Goal: Task Accomplishment & Management: Use online tool/utility

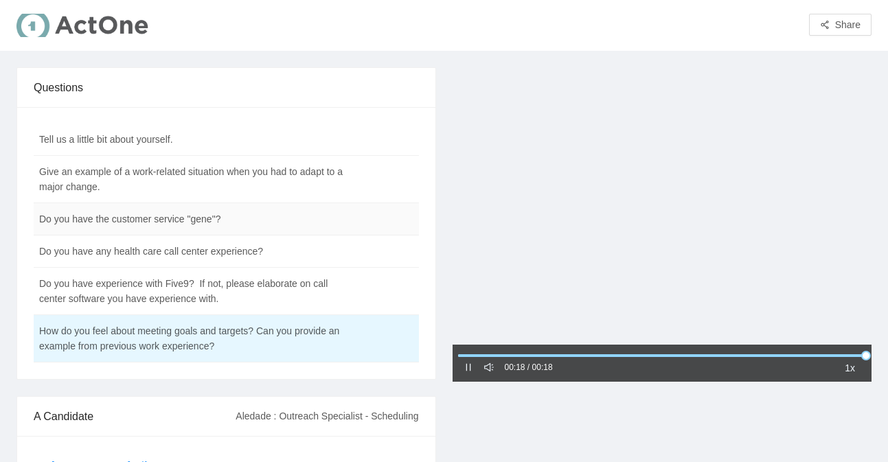
scroll to position [3, 0]
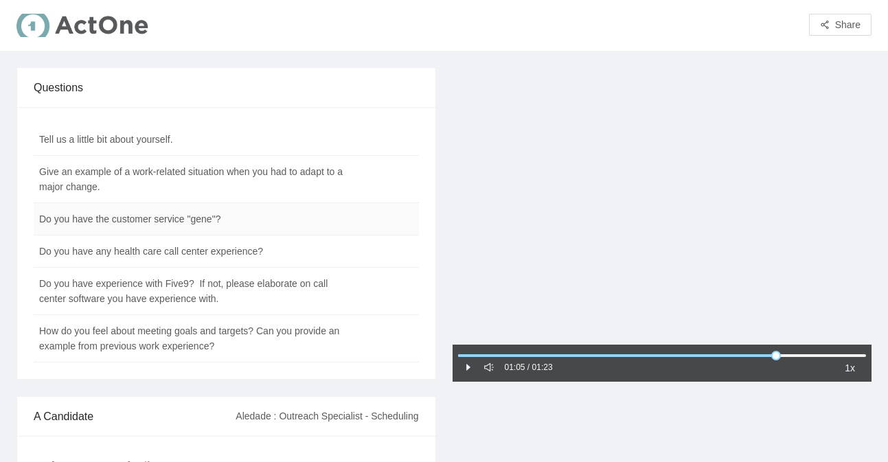
click at [167, 221] on td "Do you have the customer service "gene"?" at bounding box center [192, 219] width 317 height 32
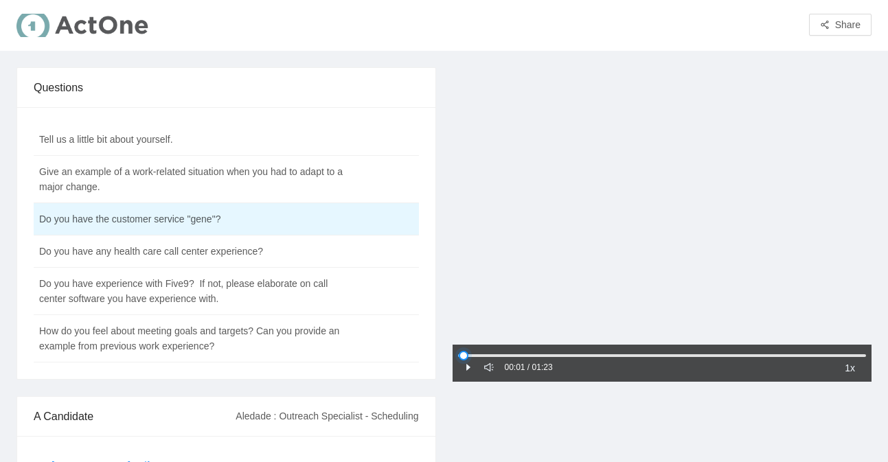
click at [464, 359] on div at bounding box center [662, 356] width 409 height 8
click at [467, 369] on icon "pause" at bounding box center [469, 368] width 10 height 10
click at [467, 369] on icon "caret-right" at bounding box center [469, 368] width 4 height 7
click at [855, 371] on div "1x" at bounding box center [850, 368] width 21 height 16
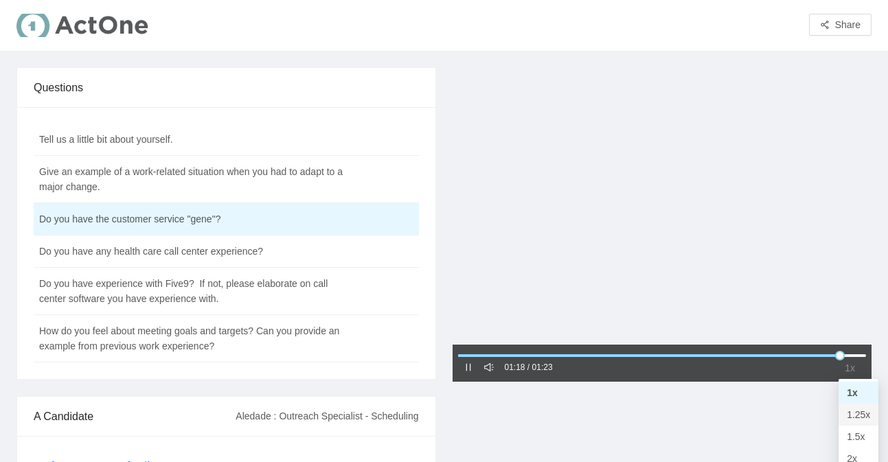
click at [855, 416] on div "1.25x" at bounding box center [858, 414] width 23 height 15
click at [181, 251] on td "Do you have any health care call center experience?" at bounding box center [192, 252] width 317 height 32
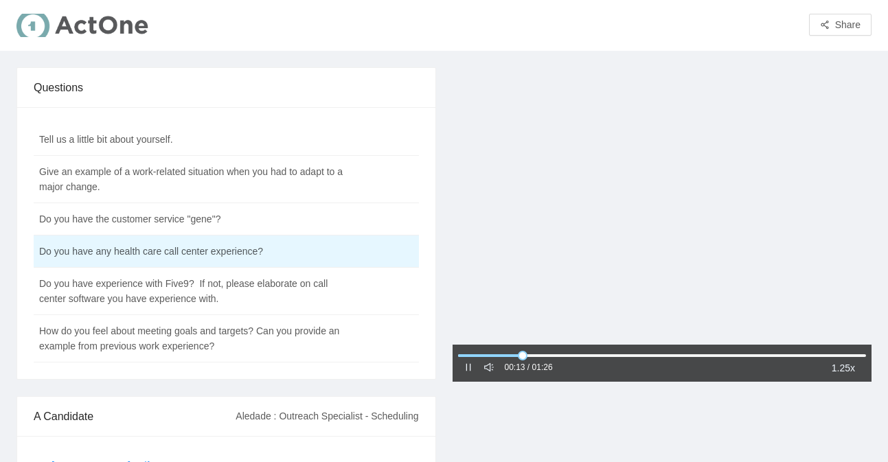
click at [471, 368] on icon "pause" at bounding box center [469, 368] width 10 height 10
click at [473, 373] on div "00:13 / 01:26" at bounding box center [508, 368] width 89 height 16
click at [467, 370] on icon "caret-right" at bounding box center [469, 368] width 4 height 7
click at [468, 374] on div at bounding box center [469, 368] width 10 height 15
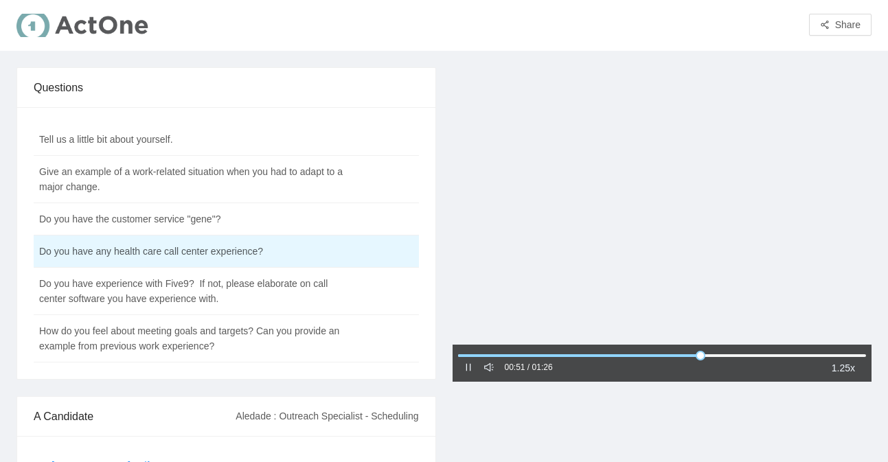
click at [465, 369] on icon "pause" at bounding box center [469, 368] width 10 height 10
click at [465, 369] on icon "caret-right" at bounding box center [469, 368] width 10 height 10
click at [225, 299] on td "Do you have experience with Five9? If not, please elaborate on call center soft…" at bounding box center [192, 291] width 317 height 47
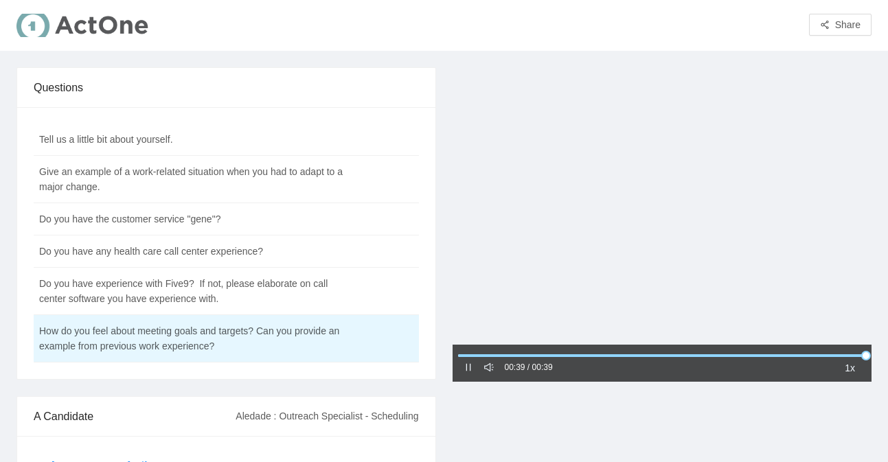
scroll to position [195, 0]
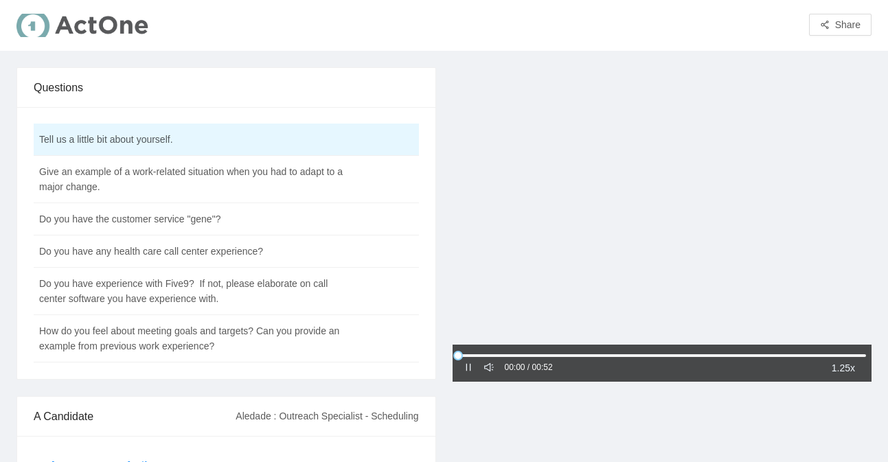
click at [459, 376] on div "00:00 / 00:52 1.25x" at bounding box center [663, 363] width 420 height 37
click at [471, 368] on icon "pause" at bounding box center [469, 368] width 10 height 10
click at [471, 368] on icon "caret-right" at bounding box center [469, 368] width 10 height 10
click at [269, 185] on td "Give an example of a work-related situation when you had to adapt to a major ch…" at bounding box center [192, 179] width 317 height 47
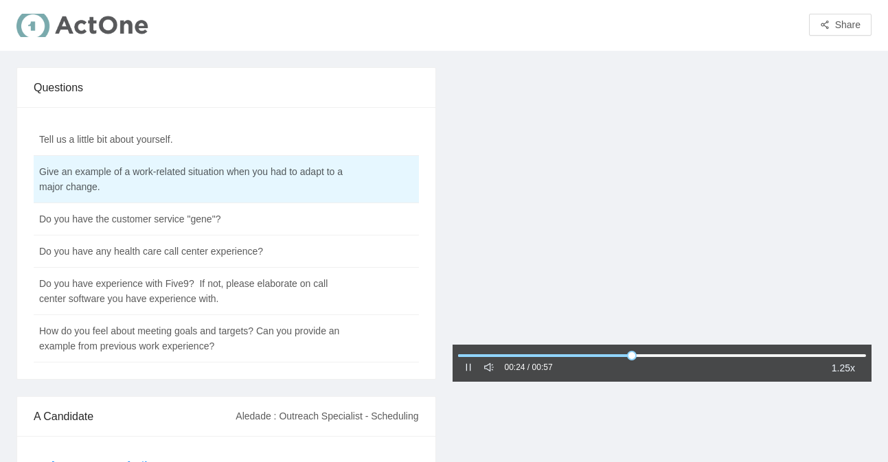
click at [469, 373] on div at bounding box center [469, 368] width 10 height 15
click at [470, 371] on icon "pause" at bounding box center [469, 368] width 10 height 10
click at [469, 376] on div "00:28 / 00:57" at bounding box center [508, 368] width 89 height 16
click at [468, 370] on icon "caret-right" at bounding box center [469, 368] width 10 height 10
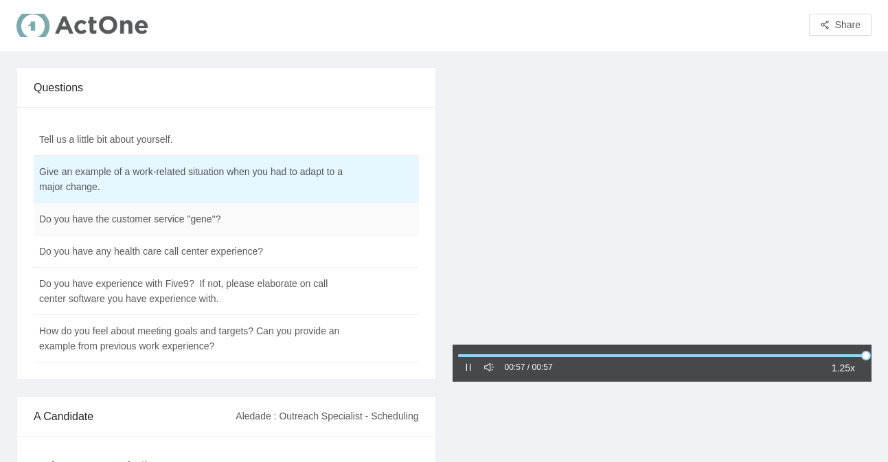
click at [267, 227] on td "Do you have the customer service "gene"?" at bounding box center [192, 219] width 317 height 32
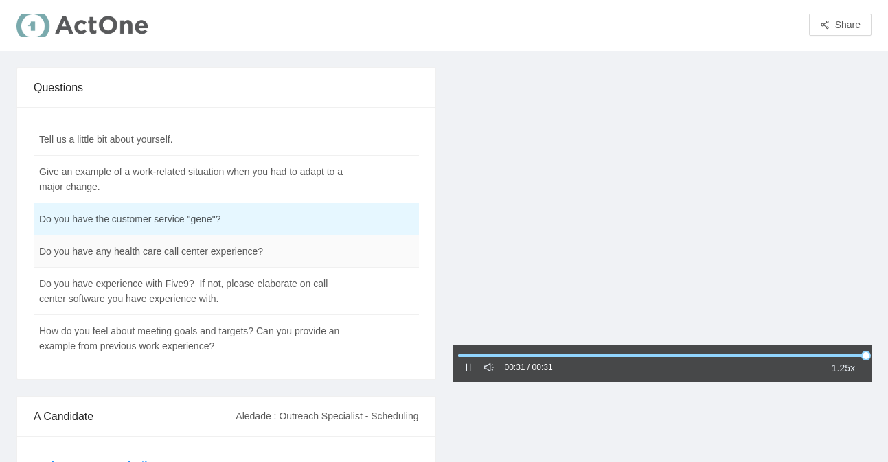
click at [256, 253] on td "Do you have any health care call center experience?" at bounding box center [192, 252] width 317 height 32
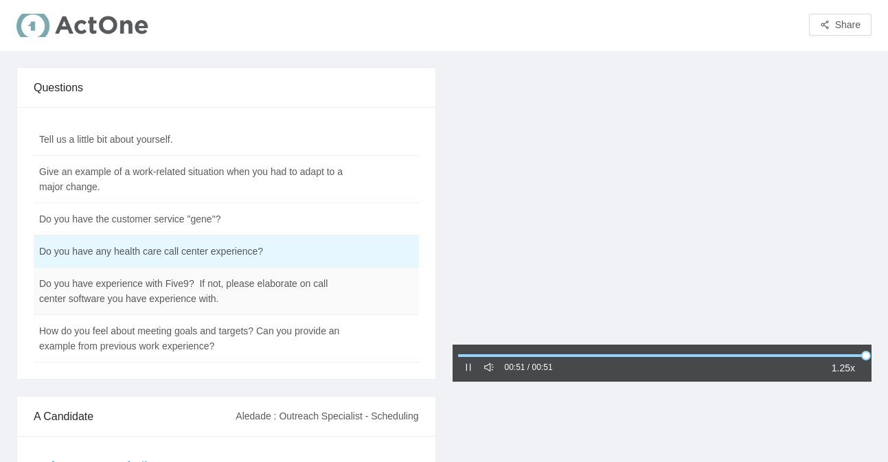
click at [181, 295] on td "Do you have experience with Five9? If not, please elaborate on call center soft…" at bounding box center [192, 291] width 317 height 47
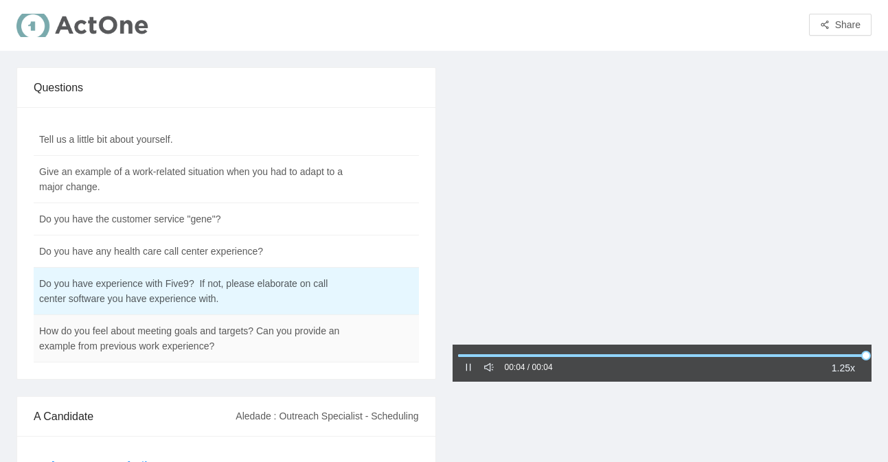
click at [171, 320] on td "How do you feel about meeting goals and targets? Can you provide an example fro…" at bounding box center [192, 338] width 317 height 47
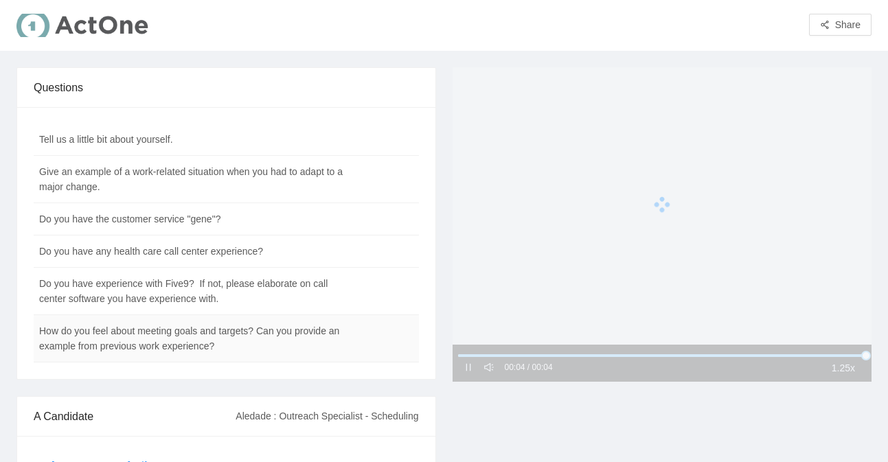
click at [169, 337] on td "How do you feel about meeting goals and targets? Can you provide an example fro…" at bounding box center [192, 338] width 317 height 47
